Goal: Task Accomplishment & Management: Use online tool/utility

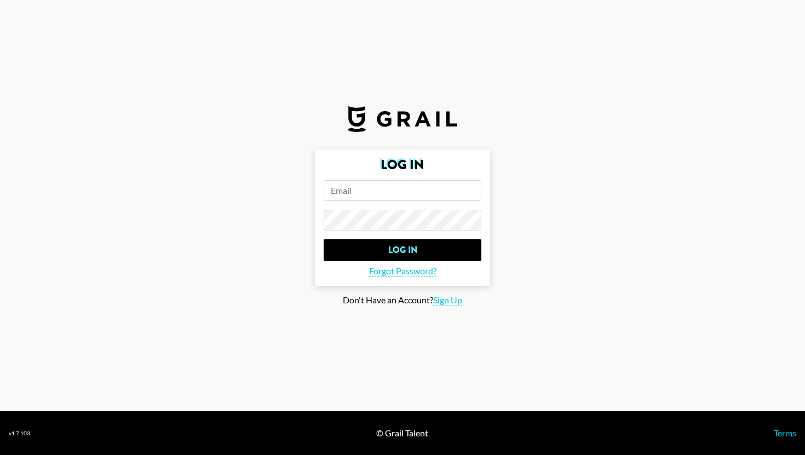
click at [377, 191] on input "email" at bounding box center [403, 190] width 158 height 21
type input "[EMAIL_ADDRESS][PERSON_NAME][DOMAIN_NAME]"
click at [324, 239] on input "Log In" at bounding box center [403, 250] width 158 height 22
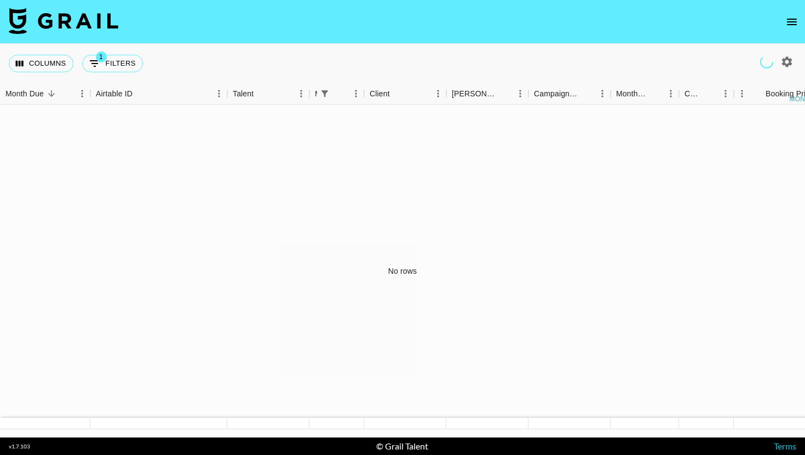
click at [789, 21] on icon "open drawer" at bounding box center [791, 21] width 13 height 13
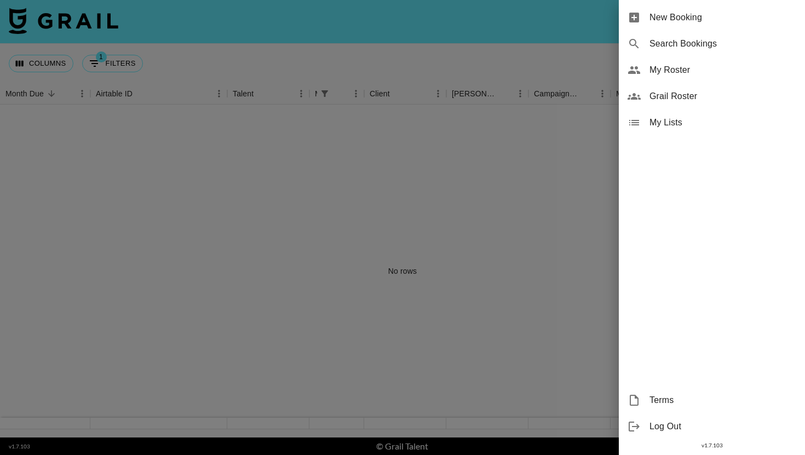
click at [700, 51] on div "Search Bookings" at bounding box center [712, 44] width 186 height 26
select select "id"
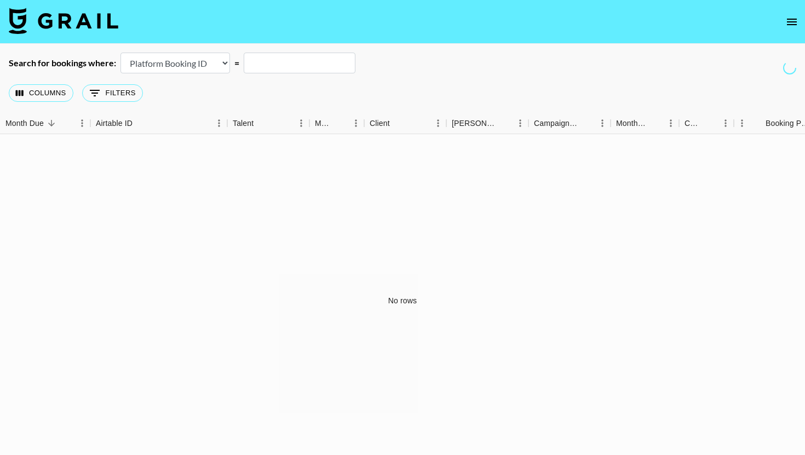
click at [798, 27] on button "open drawer" at bounding box center [792, 22] width 22 height 22
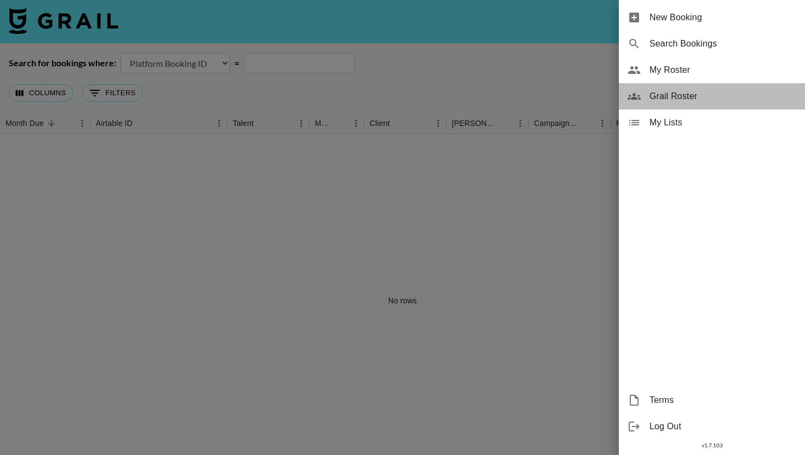
click at [674, 97] on span "Grail Roster" at bounding box center [722, 96] width 147 height 13
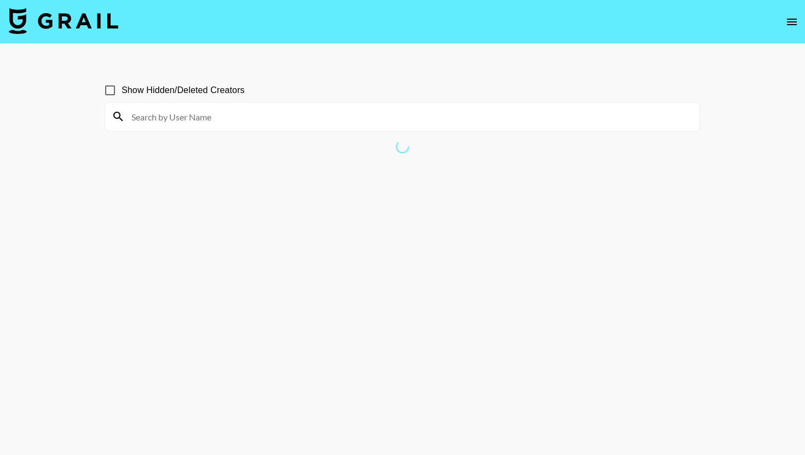
click at [487, 112] on input at bounding box center [409, 117] width 568 height 18
type input "[PERSON_NAME]"
click at [109, 90] on input "Show Hidden/Deleted Creators" at bounding box center [110, 90] width 23 height 23
checkbox input "true"
click at [187, 120] on input "[PERSON_NAME]" at bounding box center [409, 117] width 568 height 18
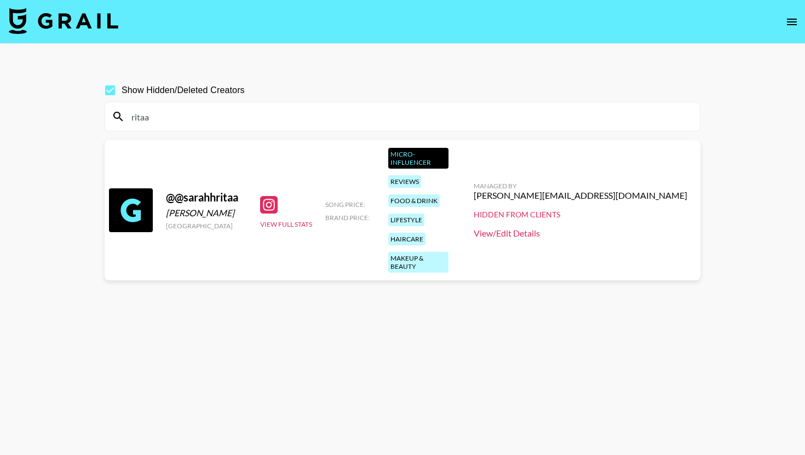
click at [619, 228] on link "View/Edit Details" at bounding box center [581, 233] width 214 height 11
click at [414, 138] on section "Show Hidden/Deleted Creators ritaa @ @sarahhritaa [PERSON_NAME] [GEOGRAPHIC_DAT…" at bounding box center [403, 253] width 596 height 367
click at [414, 129] on div "ritaa" at bounding box center [402, 116] width 595 height 28
click at [411, 125] on input "ritaa" at bounding box center [409, 117] width 568 height 18
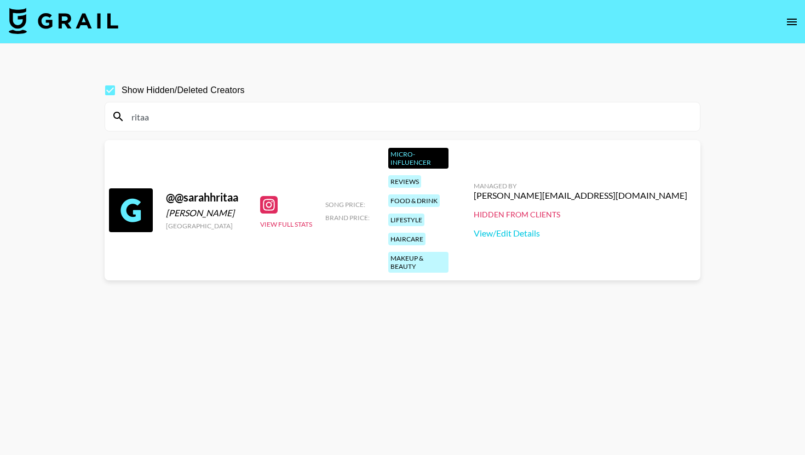
click at [411, 125] on input "ritaa" at bounding box center [409, 117] width 568 height 18
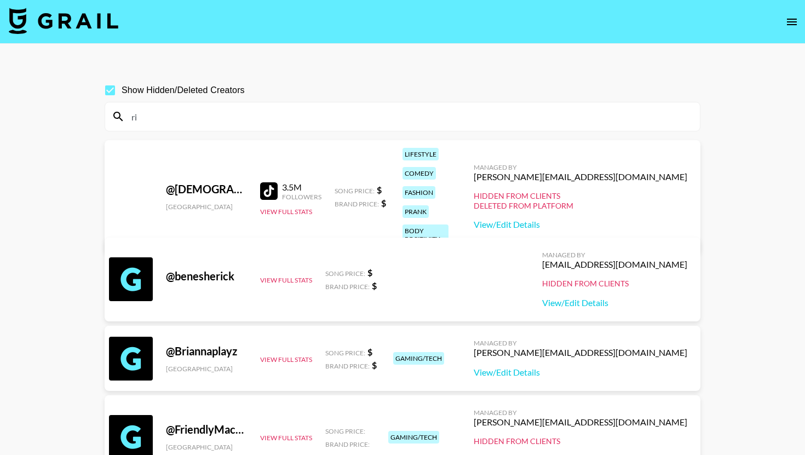
type input "r"
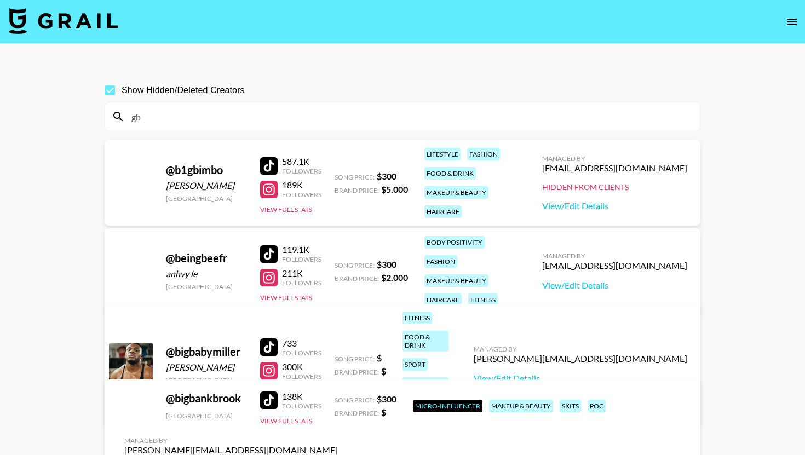
type input "g"
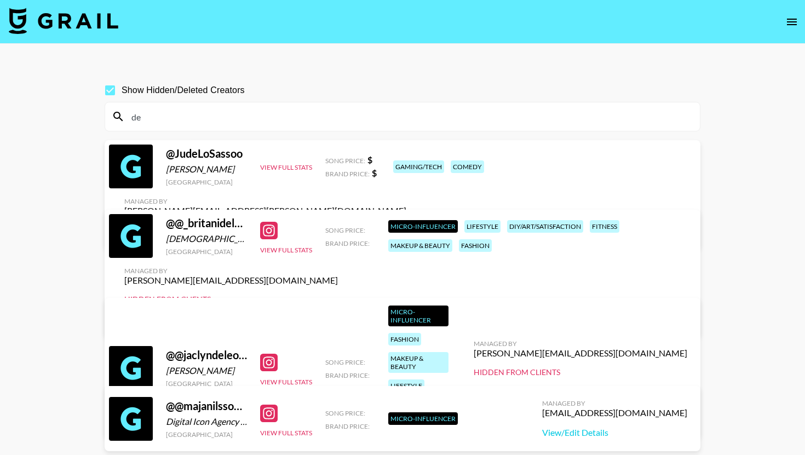
type input "d"
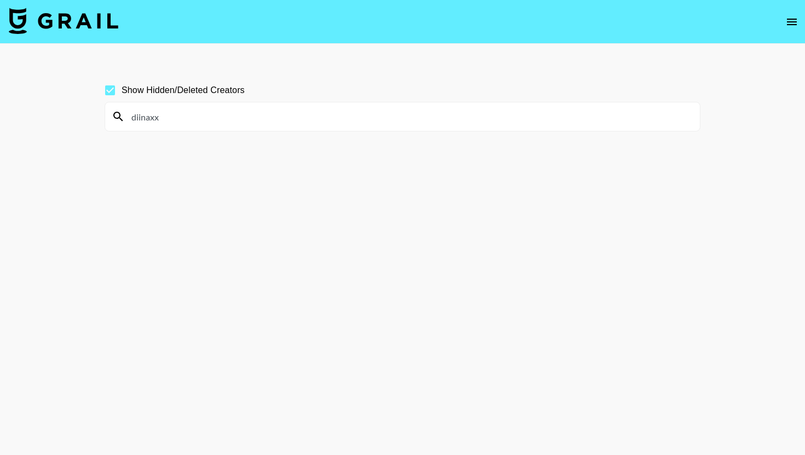
type input "diinaxx"
